Goal: Feedback & Contribution: Leave review/rating

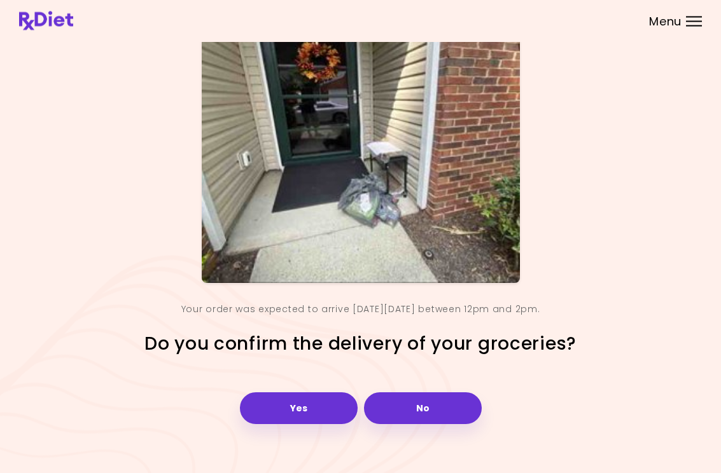
scroll to position [83, 0]
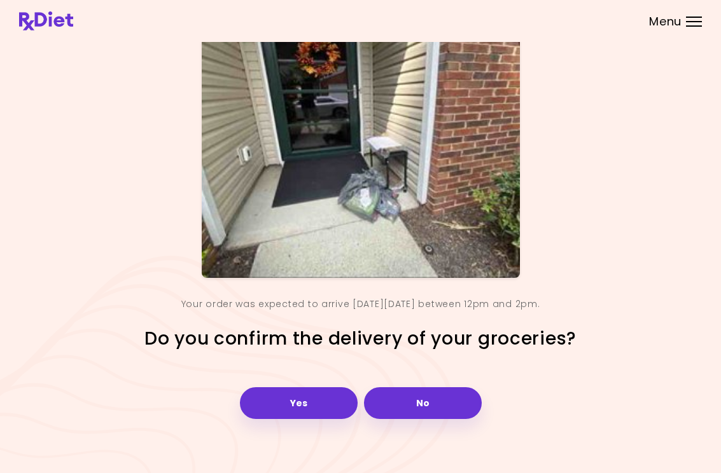
click at [321, 406] on button "Yes" at bounding box center [299, 403] width 118 height 32
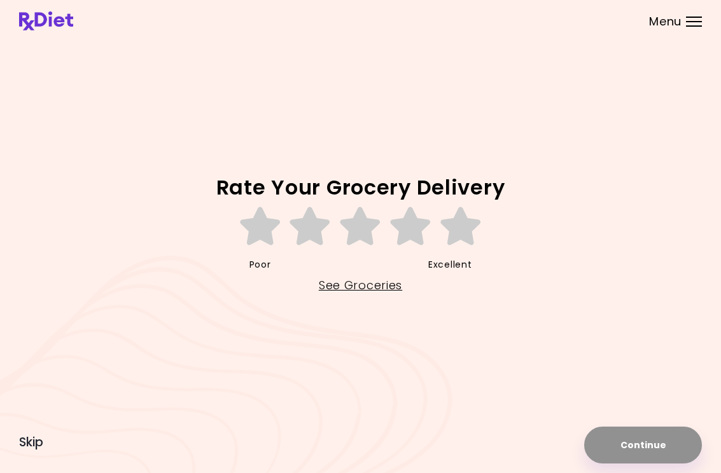
scroll to position [0, 0]
click at [265, 232] on icon at bounding box center [261, 226] width 44 height 38
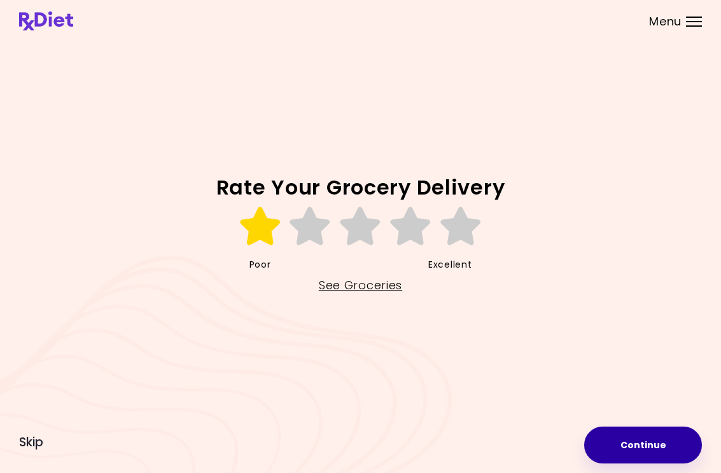
click at [637, 442] on button "Continue" at bounding box center [643, 445] width 118 height 37
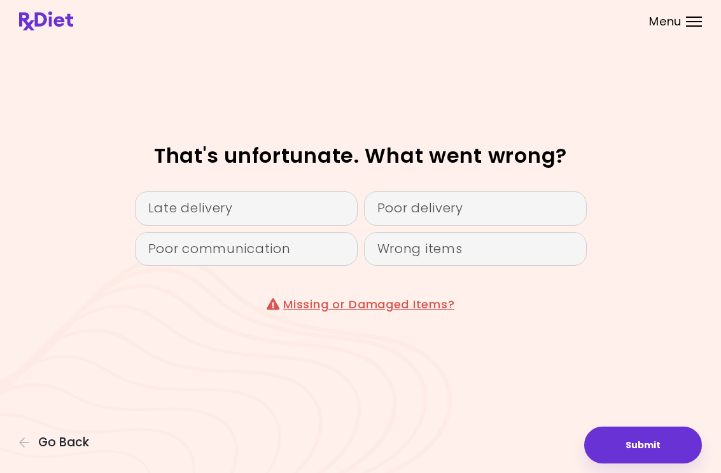
click at [446, 216] on div "Poor delivery" at bounding box center [475, 208] width 223 height 34
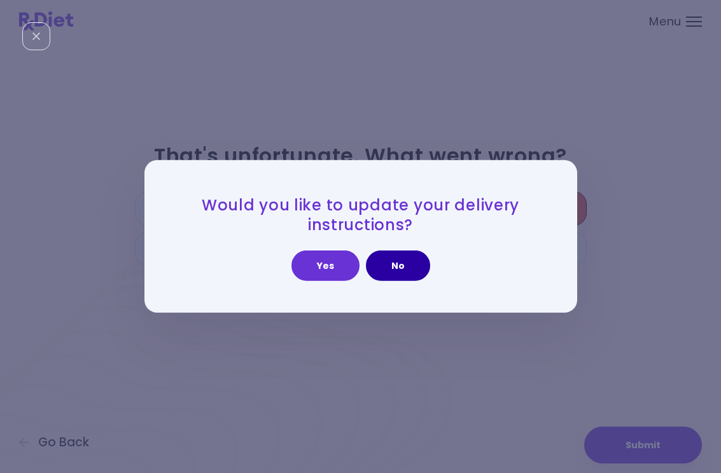
click at [410, 272] on button "No" at bounding box center [398, 266] width 64 height 31
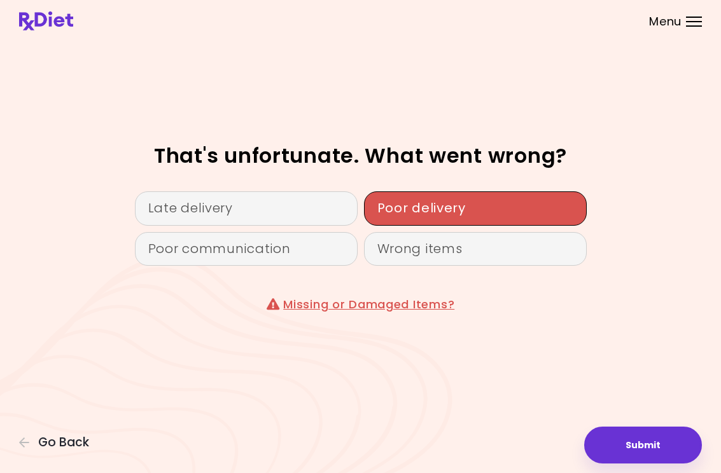
click at [323, 251] on div "Poor communication" at bounding box center [246, 249] width 223 height 34
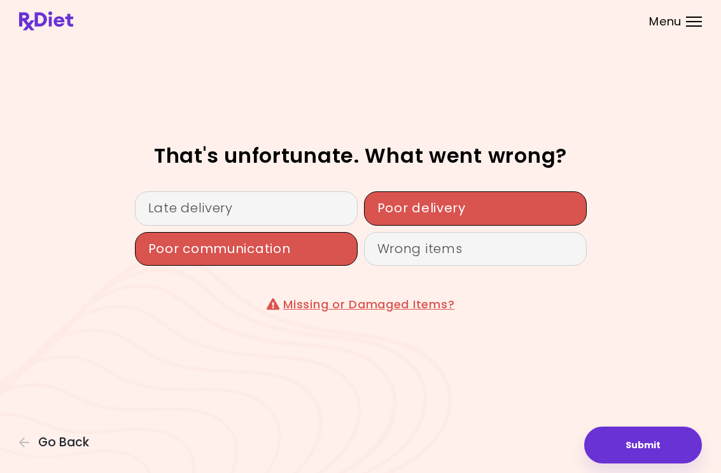
click at [628, 436] on button "Submit" at bounding box center [643, 445] width 118 height 37
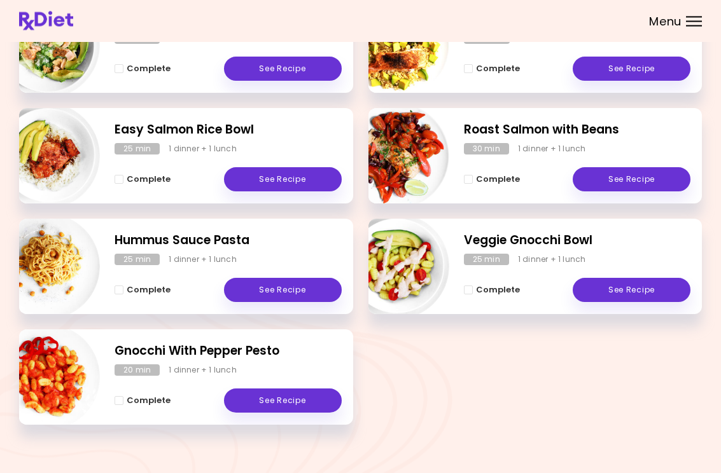
scroll to position [238, 0]
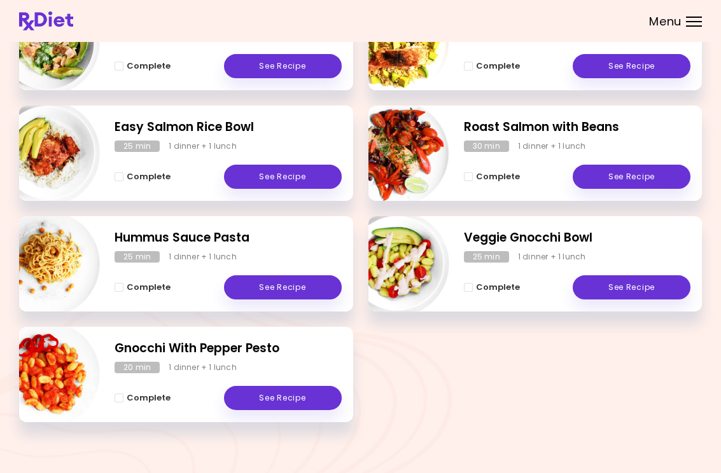
click at [310, 291] on link "See Recipe" at bounding box center [283, 287] width 118 height 24
